Goal: Task Accomplishment & Management: Complete application form

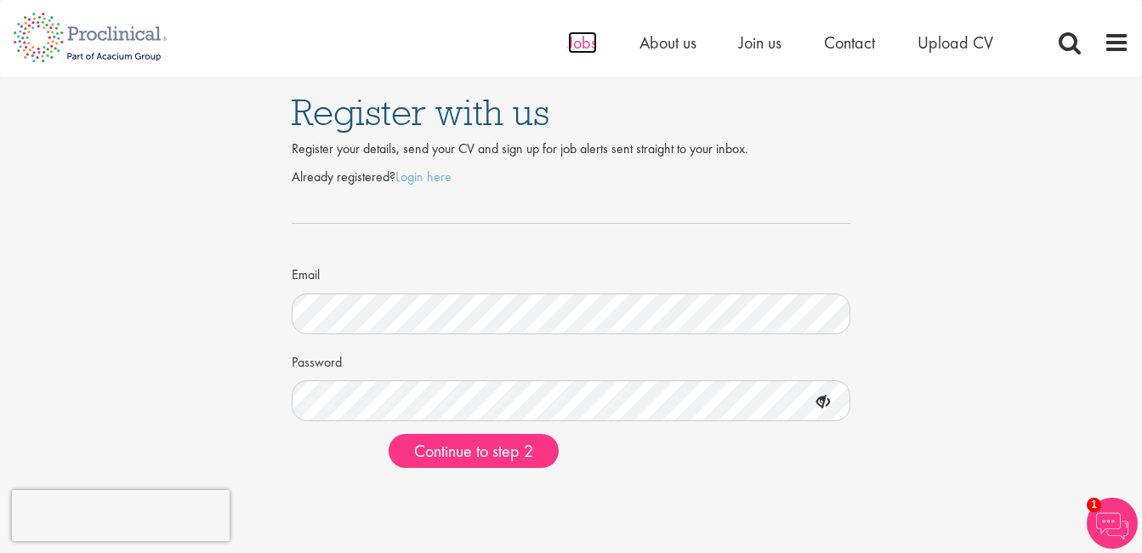
click at [595, 35] on span "Jobs" at bounding box center [582, 42] width 29 height 22
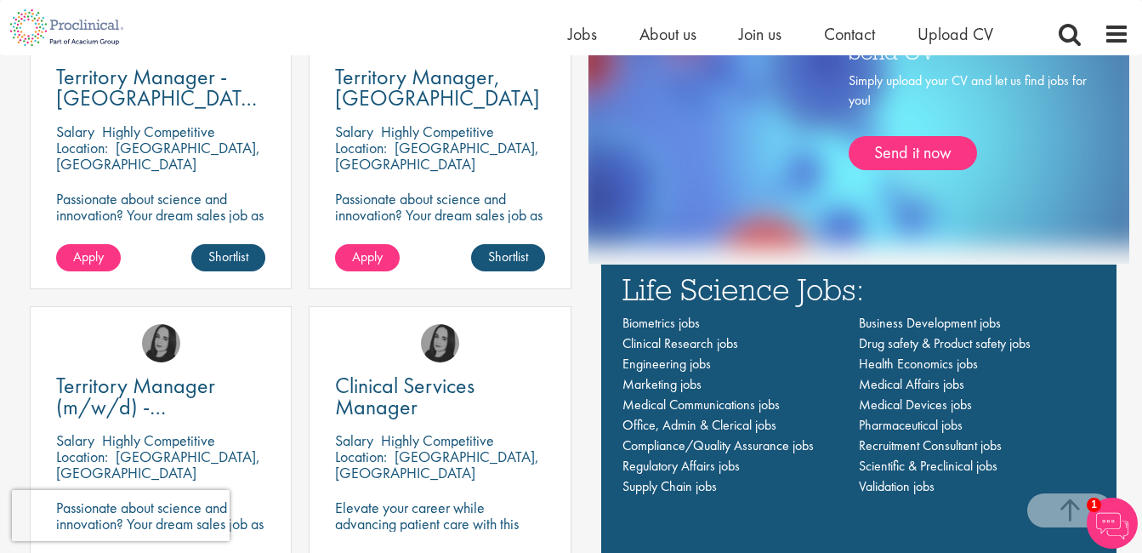
scroll to position [1091, 0]
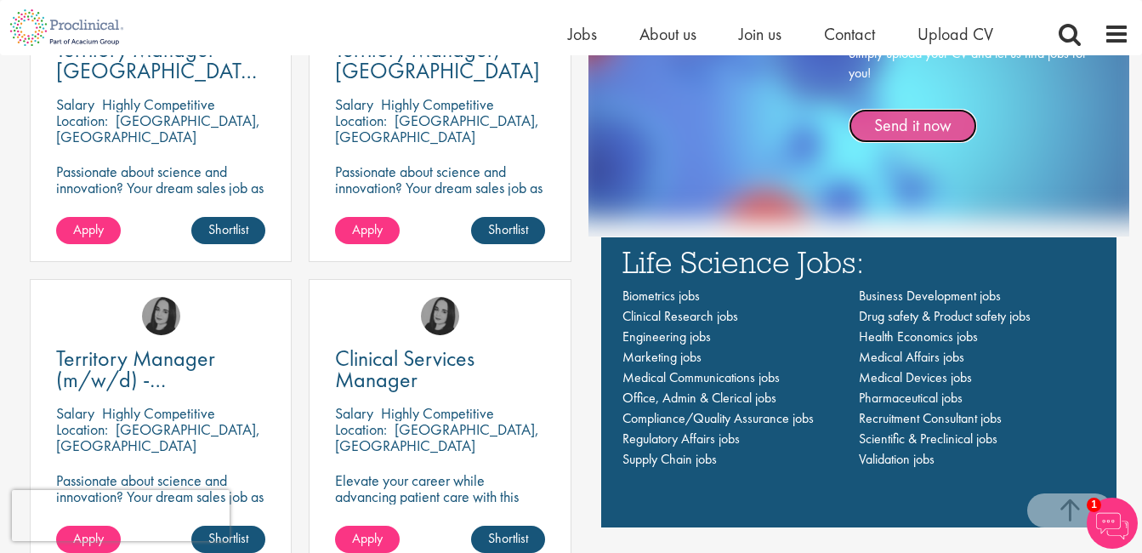
click at [896, 118] on link "Send it now" at bounding box center [913, 126] width 128 height 34
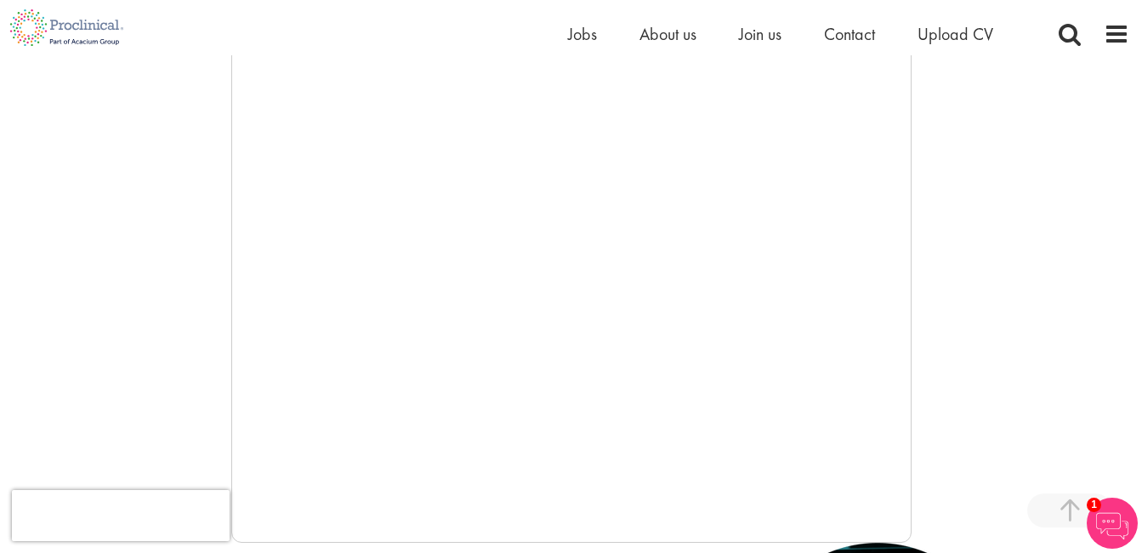
scroll to position [320, 0]
